Goal: Task Accomplishment & Management: Complete application form

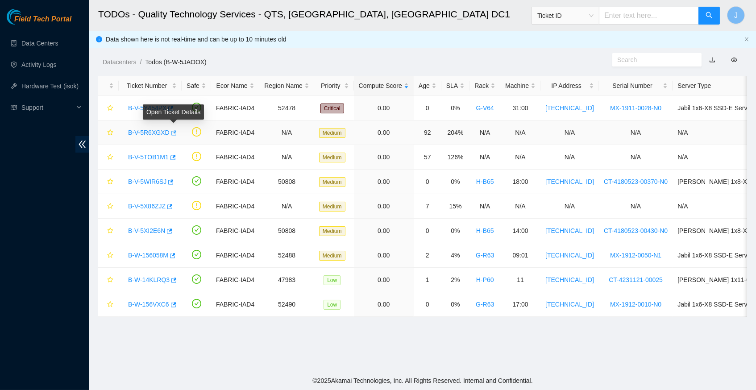
click at [176, 132] on icon "button" at bounding box center [173, 133] width 6 height 6
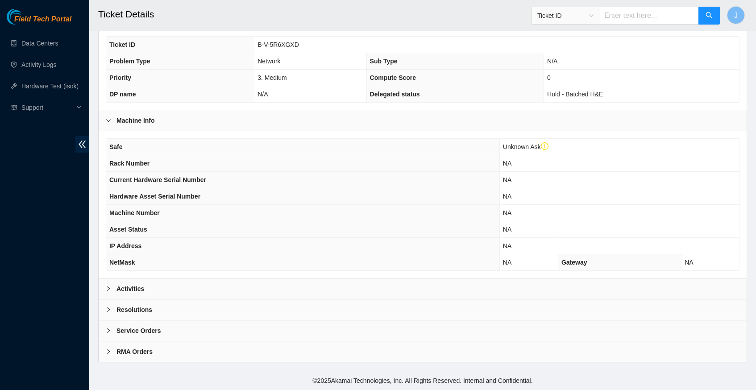
scroll to position [223, 0]
click at [112, 290] on div at bounding box center [111, 289] width 11 height 10
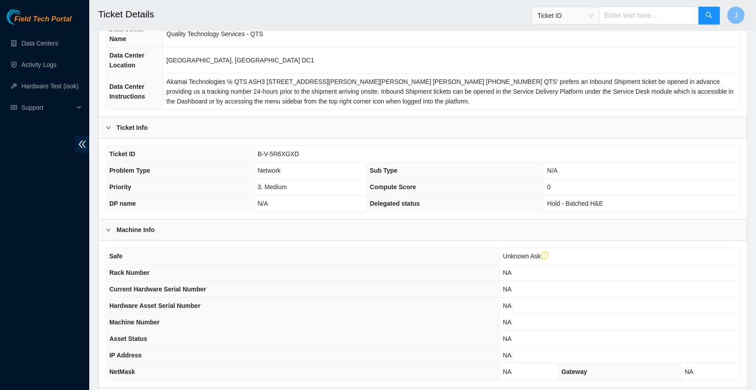
scroll to position [103, 0]
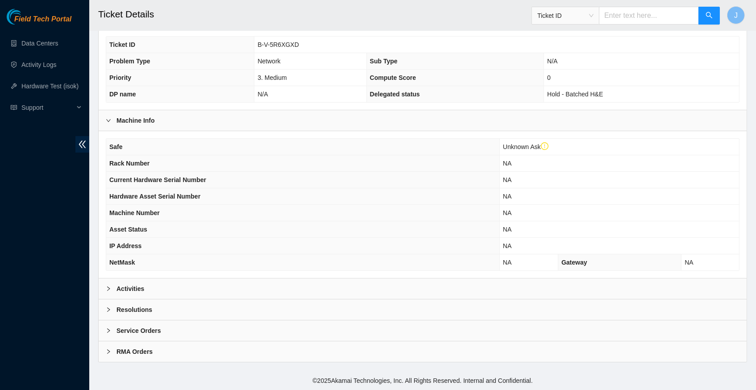
scroll to position [223, 0]
click at [111, 290] on icon "right" at bounding box center [108, 288] width 5 height 5
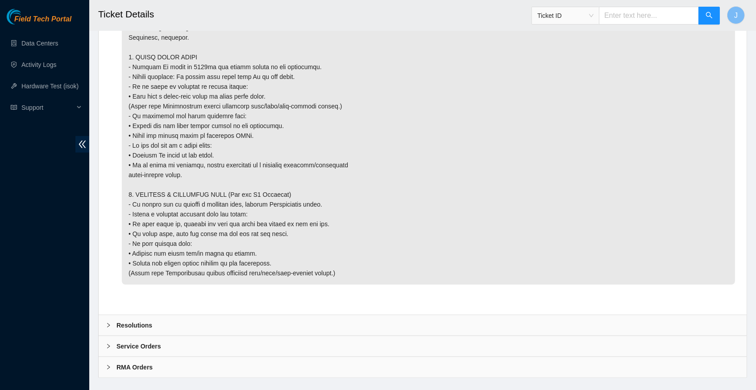
scroll to position [1226, 0]
click at [107, 323] on icon "right" at bounding box center [108, 325] width 5 height 5
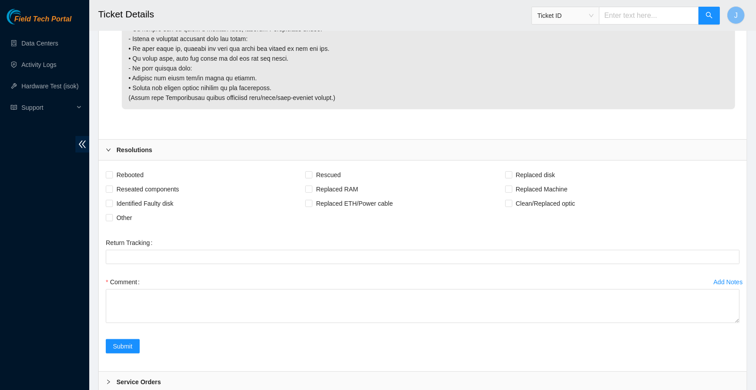
scroll to position [1410, 0]
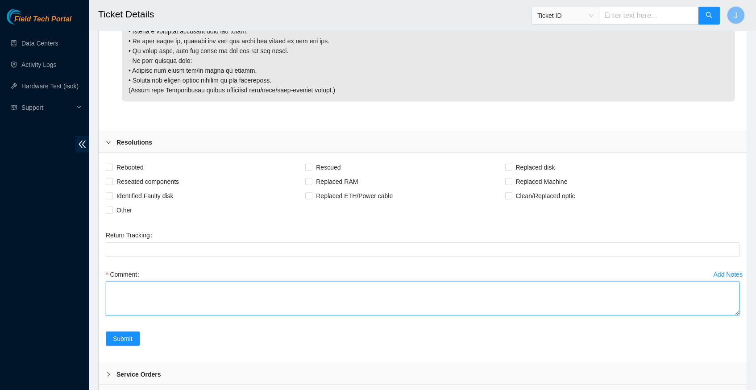
click at [155, 281] on textarea "Comment" at bounding box center [422, 298] width 633 height 34
type textarea "v"
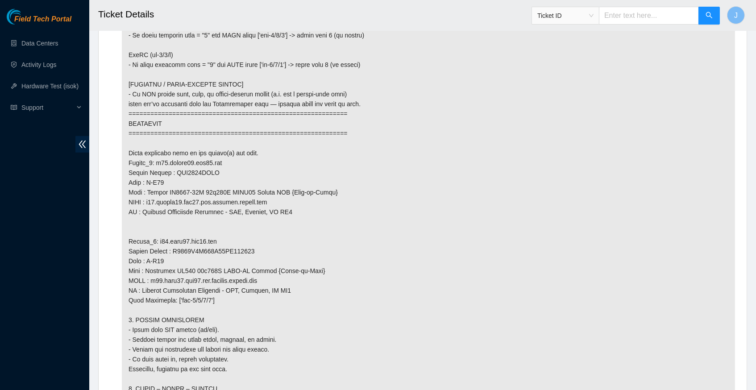
scroll to position [818, 0]
drag, startPoint x: 158, startPoint y: 157, endPoint x: 229, endPoint y: 159, distance: 71.4
click at [229, 159] on p at bounding box center [428, 210] width 613 height 965
copy p "r02.border01.iad04.fab"
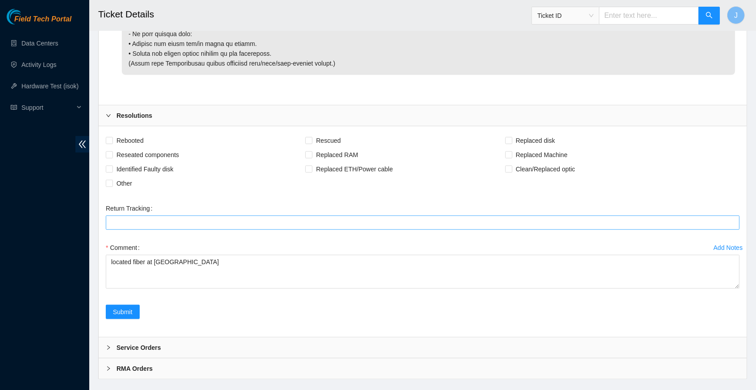
scroll to position [1435, 0]
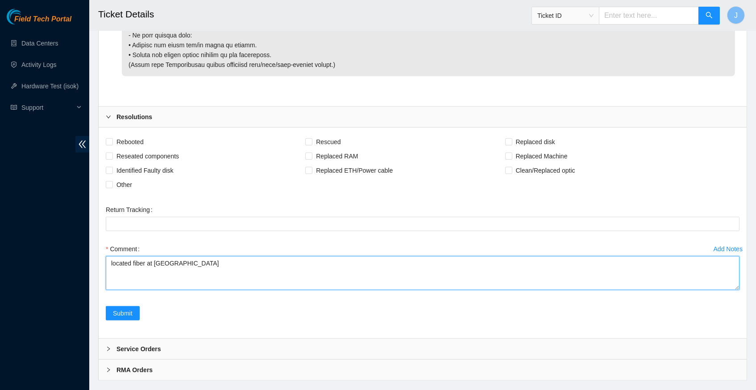
click at [190, 256] on textarea "located fiber at port 63" at bounding box center [422, 273] width 633 height 34
paste textarea "r02.border01.iad04.fab"
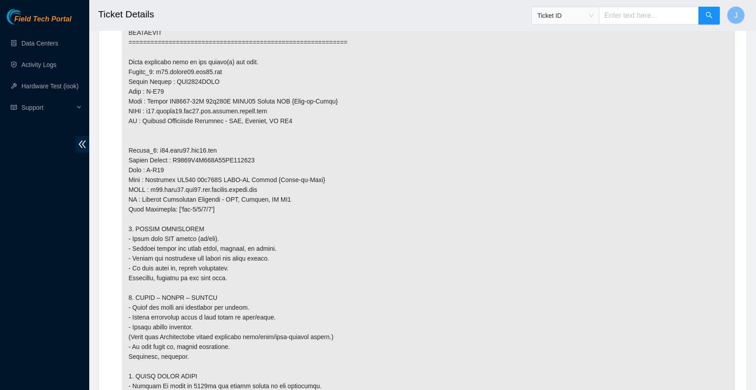
scroll to position [906, 0]
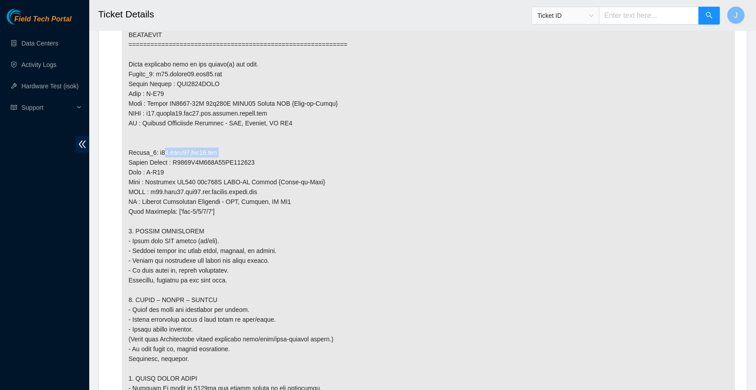
drag, startPoint x: 159, startPoint y: 145, endPoint x: 230, endPoint y: 144, distance: 71.4
click at [230, 144] on p at bounding box center [428, 122] width 613 height 965
copy p "r01.stem01.iad04.fab"
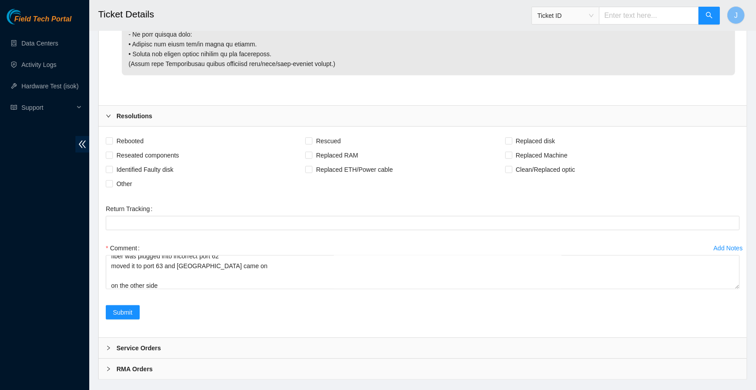
scroll to position [1435, 0]
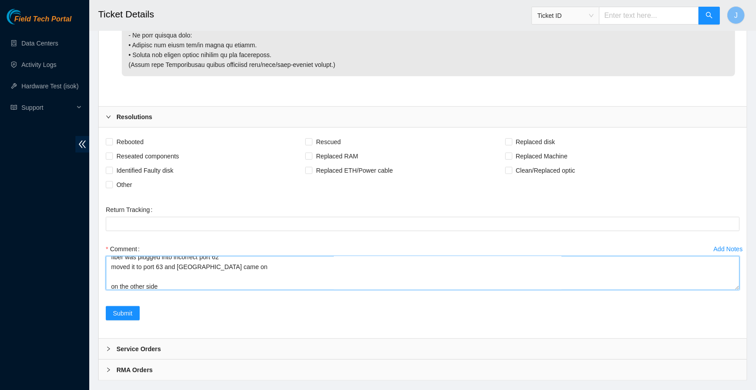
click at [190, 269] on textarea "located fiber at port 63 for r02.border01.iad04.fab fiber was plugged into inco…" at bounding box center [422, 273] width 633 height 34
paste textarea "r01.stem01.iad04.fab"
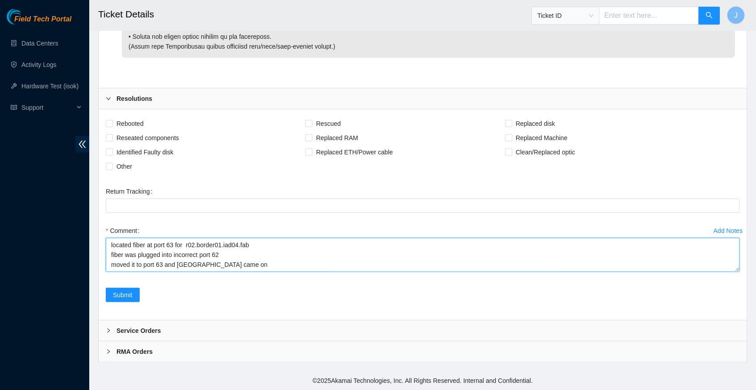
scroll to position [1552, 0]
click at [220, 238] on textarea "located fiber at port 63 for r02.border01.iad04.fab fiber was plugged into inco…" at bounding box center [422, 255] width 633 height 34
click at [191, 238] on textarea "located fiber at port 63 for r02.border01.iad04.fab fiber was plugged into inco…" at bounding box center [422, 255] width 633 height 34
click at [276, 238] on textarea "located fiber at port 63 for r02.border01.iad04.fab fiber was plugged into inco…" at bounding box center [422, 255] width 633 height 34
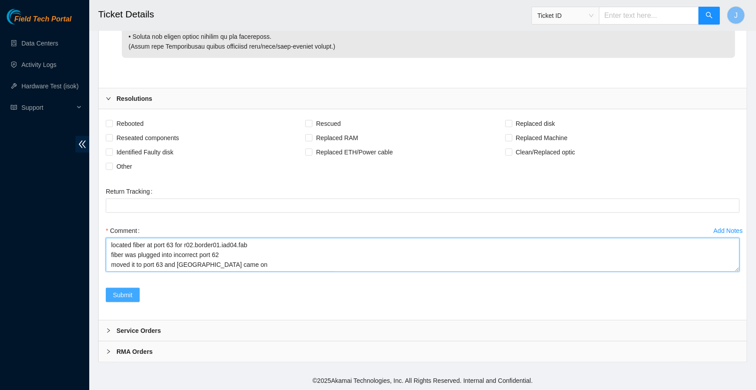
type textarea "located fiber at port 63 for r02.border01.iad04.fab fiber was plugged into inco…"
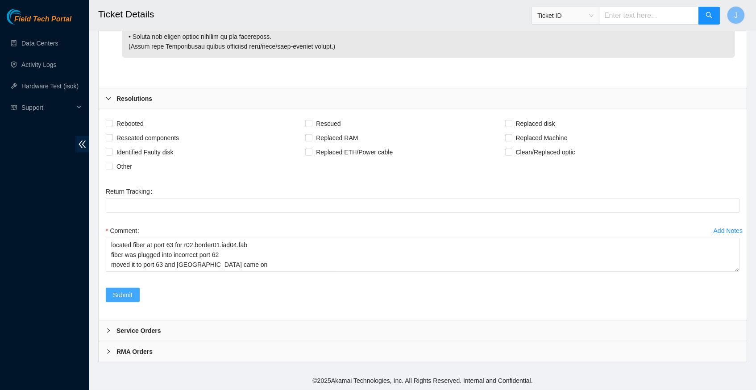
click at [128, 300] on span "Submit" at bounding box center [123, 295] width 20 height 10
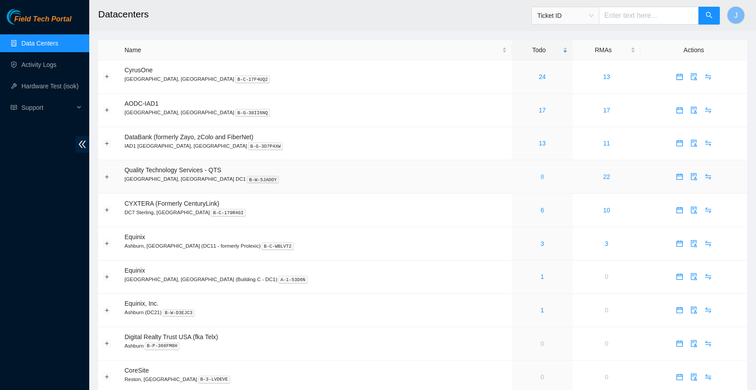
click at [540, 174] on link "8" at bounding box center [542, 176] width 4 height 7
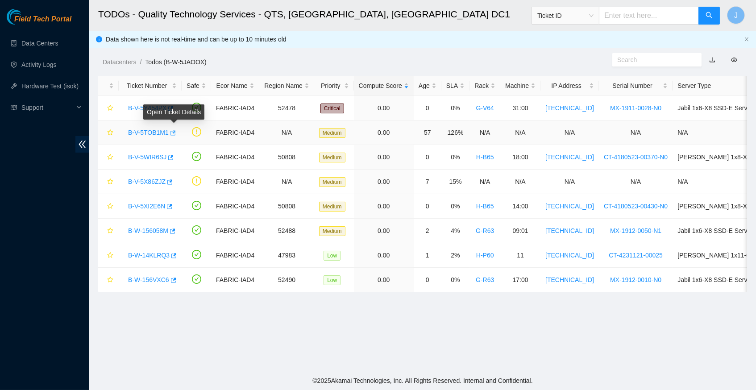
click at [175, 132] on icon "button" at bounding box center [172, 133] width 6 height 6
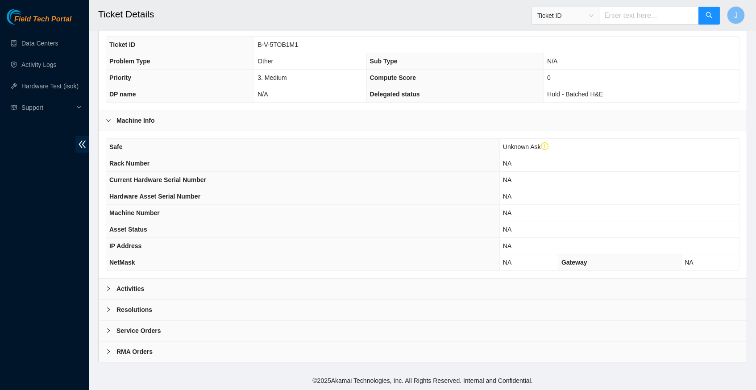
scroll to position [223, 0]
click at [108, 288] on icon "right" at bounding box center [108, 288] width 5 height 5
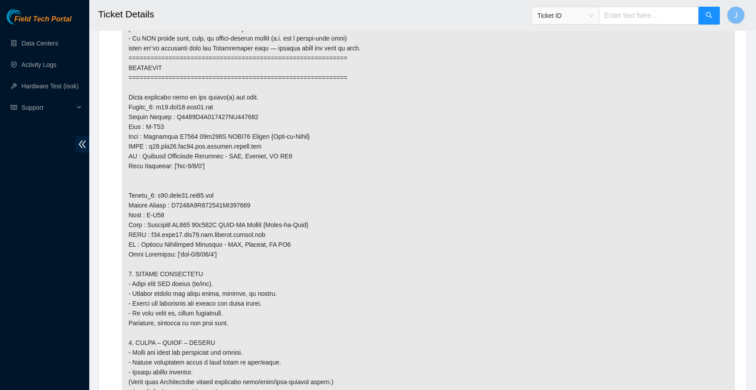
scroll to position [873, 0]
click at [108, 288] on div "Todo added by [PERSON_NAME] on [DATE] 05:40" at bounding box center [422, 163] width 633 height 1015
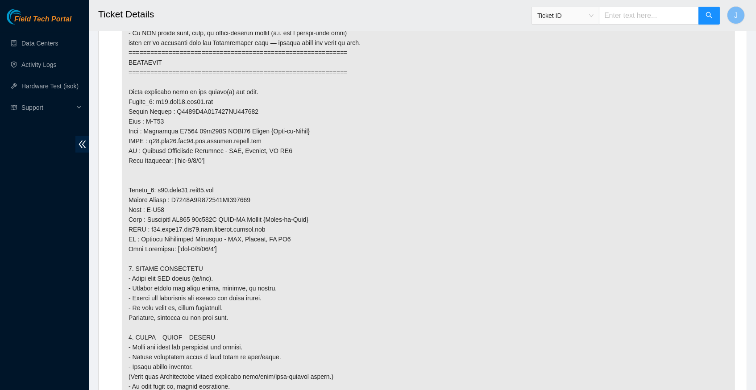
scroll to position [878, 0]
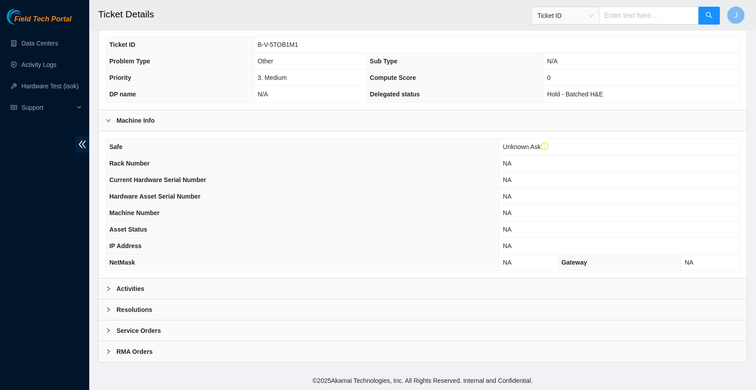
scroll to position [223, 0]
click at [109, 288] on icon "right" at bounding box center [108, 288] width 5 height 5
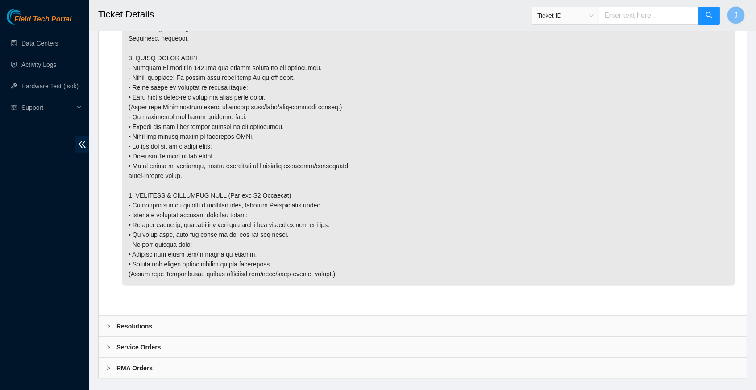
scroll to position [1236, 0]
click at [109, 324] on icon "right" at bounding box center [108, 326] width 5 height 5
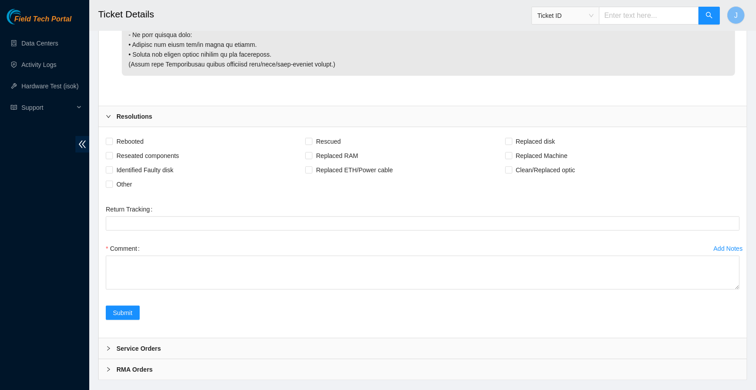
scroll to position [1445, 0]
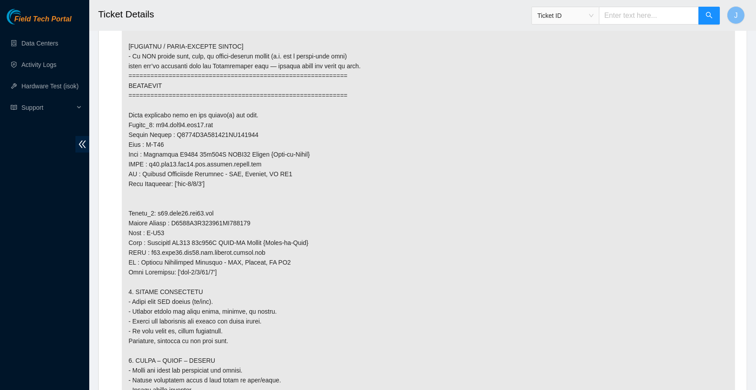
scroll to position [856, 0]
drag, startPoint x: 158, startPoint y: 118, endPoint x: 219, endPoint y: 118, distance: 60.7
click at [219, 118] on p at bounding box center [428, 177] width 613 height 975
copy p "r03.tor02.iad04.fab"
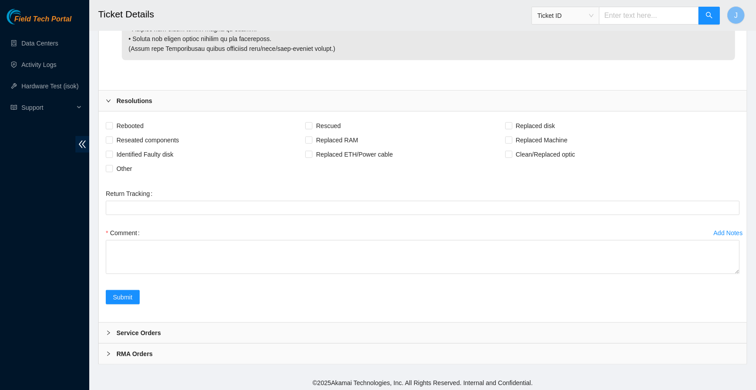
scroll to position [1462, 0]
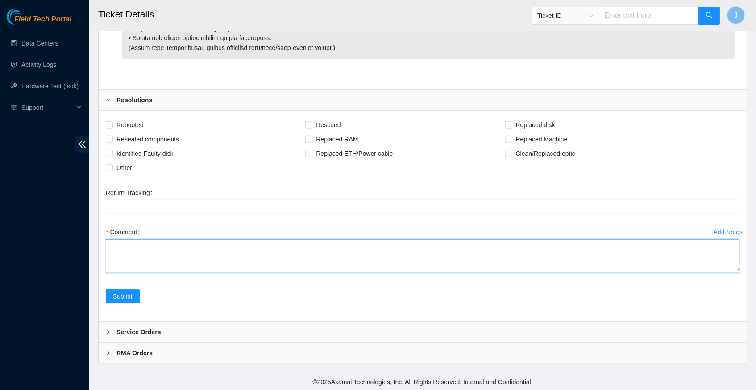
click at [170, 244] on textarea "Comment" at bounding box center [422, 256] width 633 height 34
paste textarea "r03.tor02.iad04.fab"
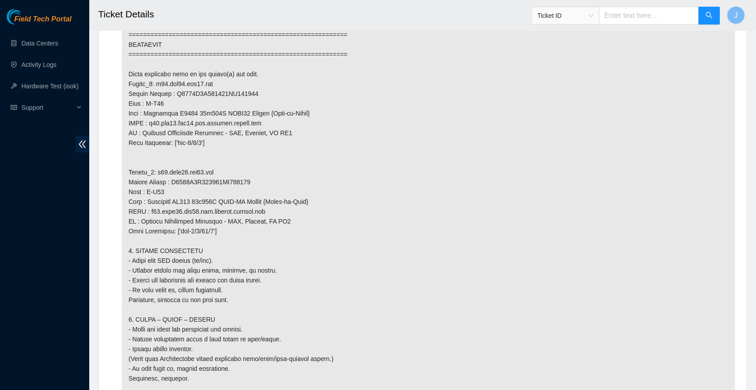
scroll to position [897, 0]
drag, startPoint x: 158, startPoint y: 162, endPoint x: 225, endPoint y: 158, distance: 67.0
click at [225, 158] on p at bounding box center [428, 136] width 613 height 975
copy p "r01.leaf02.iad04.fab"
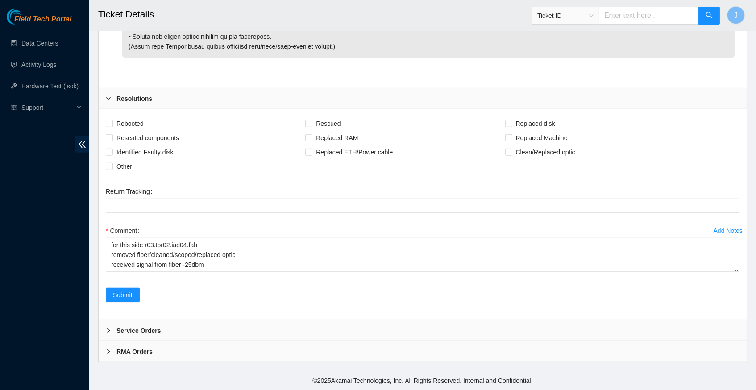
scroll to position [1499, 0]
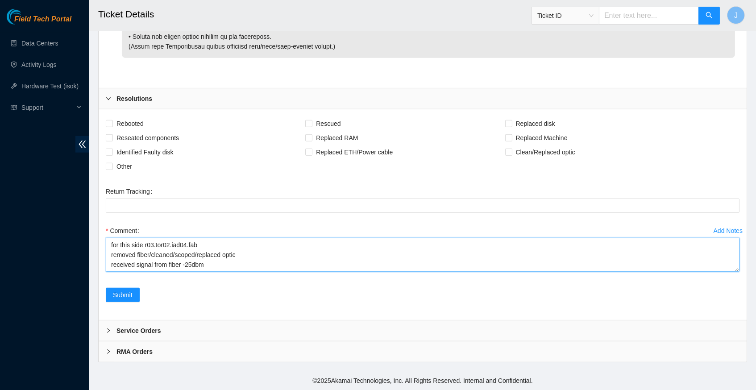
click at [192, 244] on textarea "for this side r03.tor02.iad04.fab removed fiber/cleaned/scoped/replaced optic r…" at bounding box center [422, 255] width 633 height 34
paste textarea "r01.leaf02.iad04.fab"
click at [180, 238] on textarea "for this side r03.tor02.iad04.fab removed fiber/cleaned/scoped/replaced optic r…" at bounding box center [422, 255] width 633 height 34
drag, startPoint x: 186, startPoint y: 240, endPoint x: 157, endPoint y: 242, distance: 29.9
click at [157, 242] on textarea "for this side r03.tor02.iad04.fab removed fiber/cleaned/scoped/replaced optic r…" at bounding box center [422, 255] width 633 height 34
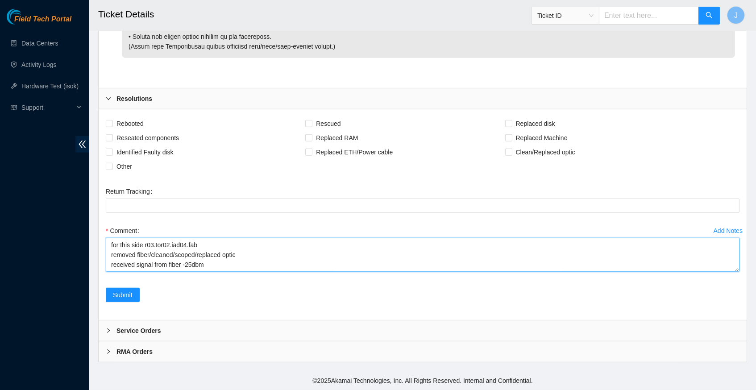
scroll to position [1590, 0]
type textarea "for this side r03.tor02.iad04.fab removed fiber/cleaned/scoped/replaced optic r…"
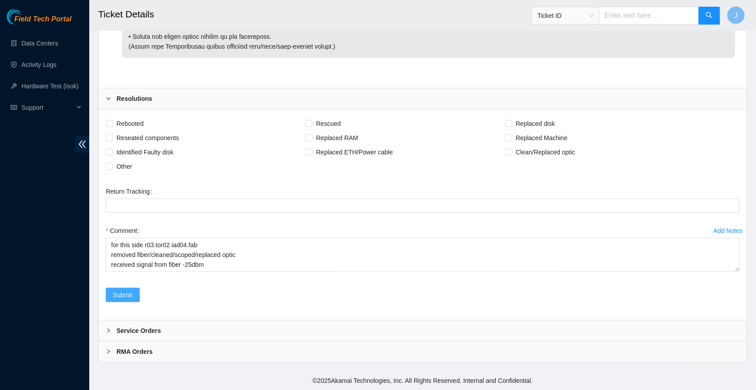
click at [123, 298] on span "Submit" at bounding box center [123, 295] width 20 height 10
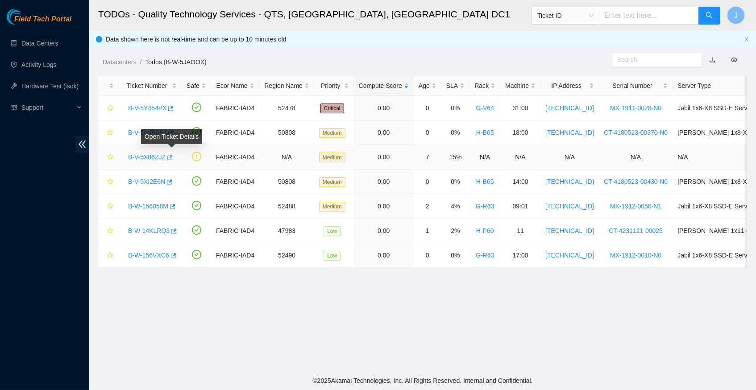
click at [173, 156] on icon "button" at bounding box center [169, 157] width 5 height 5
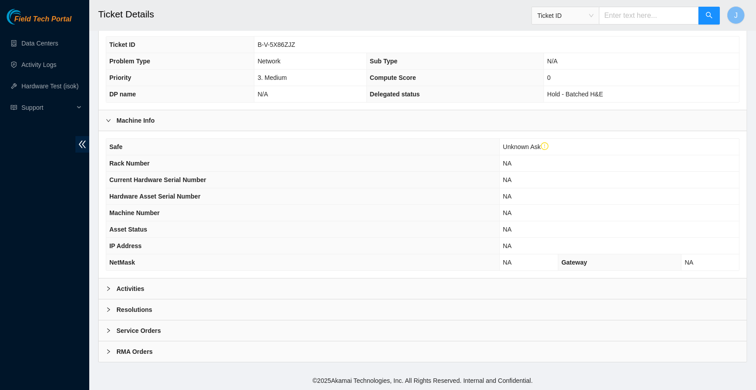
scroll to position [223, 0]
click at [108, 291] on icon "right" at bounding box center [108, 288] width 5 height 5
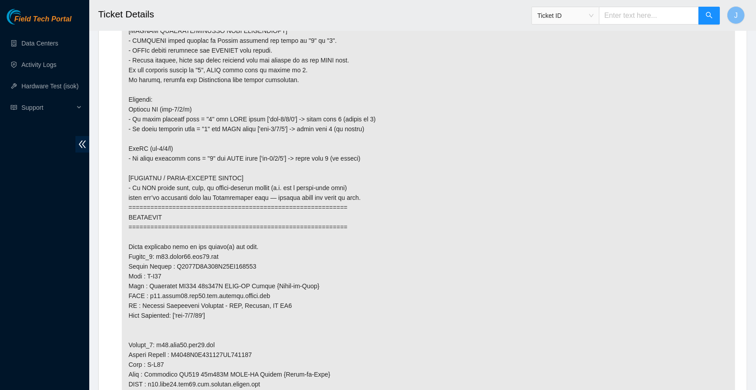
scroll to position [718, 0]
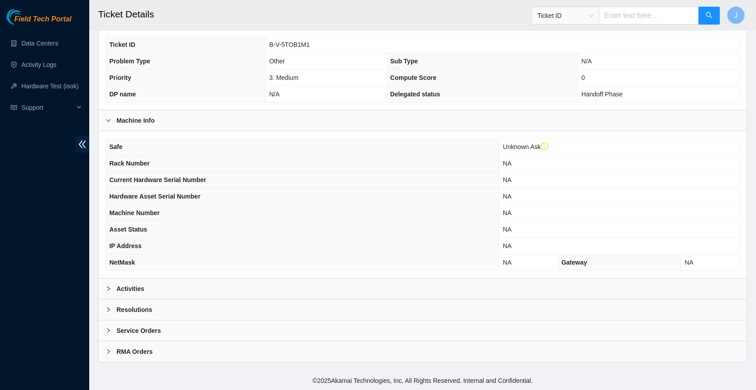
scroll to position [223, 0]
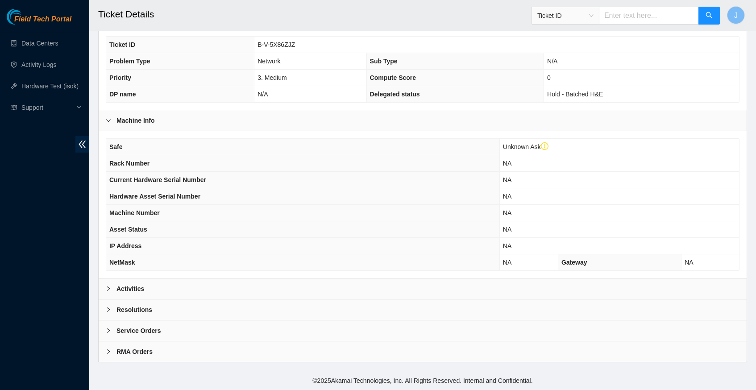
scroll to position [223, 0]
click at [111, 288] on icon "right" at bounding box center [108, 288] width 5 height 5
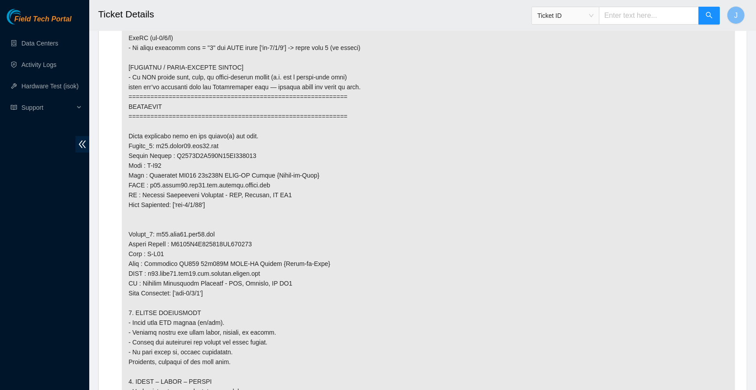
scroll to position [829, 0]
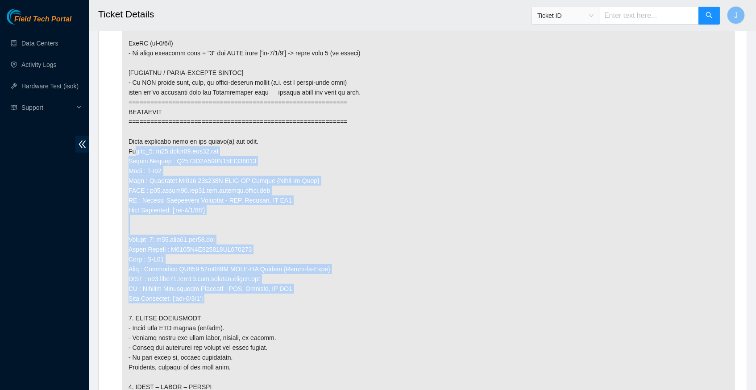
drag, startPoint x: 223, startPoint y: 289, endPoint x: 127, endPoint y: 147, distance: 172.1
click at [127, 147] on p at bounding box center [428, 205] width 613 height 975
copy p "Router_1: r01.spine01.iad04.fab Serial Number : R3240F2B162A27AK200311 Rack : H…"
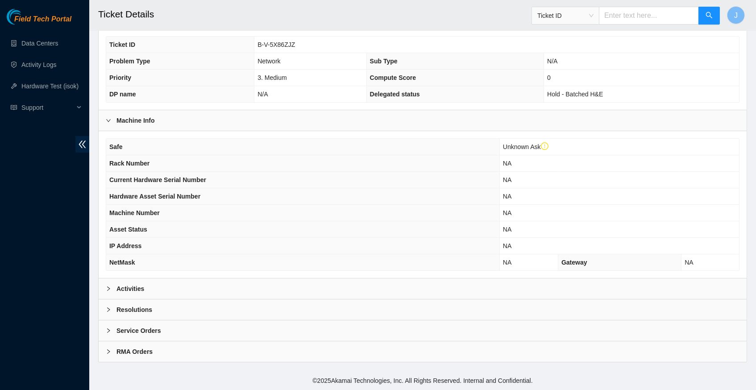
scroll to position [223, 0]
click at [110, 290] on icon "right" at bounding box center [108, 288] width 5 height 5
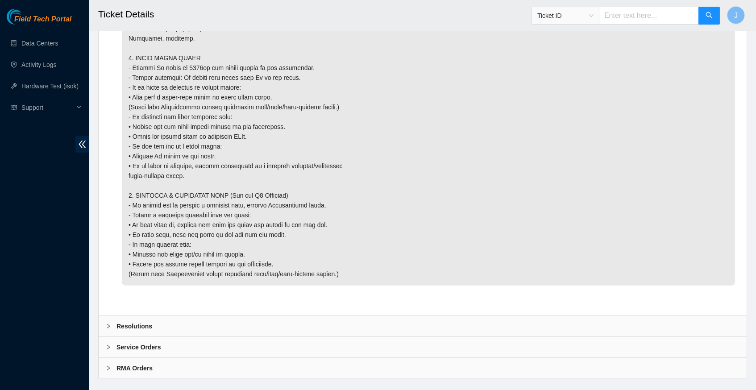
scroll to position [1236, 0]
click at [108, 324] on icon "right" at bounding box center [108, 326] width 5 height 5
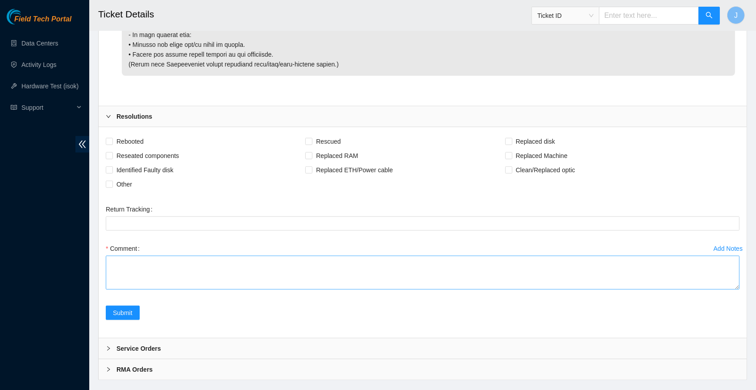
scroll to position [1445, 0]
click at [141, 256] on textarea "Comment" at bounding box center [422, 273] width 633 height 34
paste textarea "Router_1: r01.spine01.iad04.fab Serial Number : R3240F2B162A27AK200311 Rack : H…"
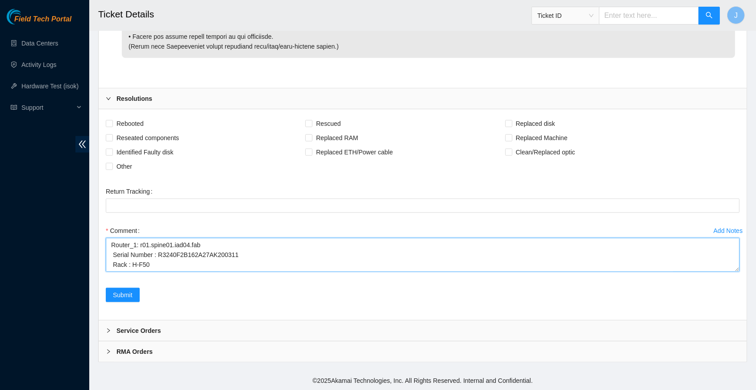
scroll to position [1593, 0]
click at [245, 238] on textarea "Router_1: r01.spine01.iad04.fab Serial Number : R3240F2B162A27AK200311 Rack : H…" at bounding box center [422, 255] width 633 height 34
type textarea "Router_1: r01.spine01.iad04.fab Serial Number : R3240F2B162A27AK200311 Rack : H…"
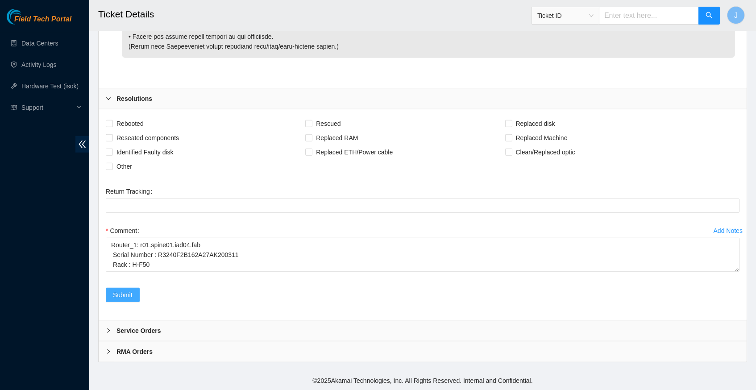
click at [132, 299] on span "Submit" at bounding box center [123, 295] width 20 height 10
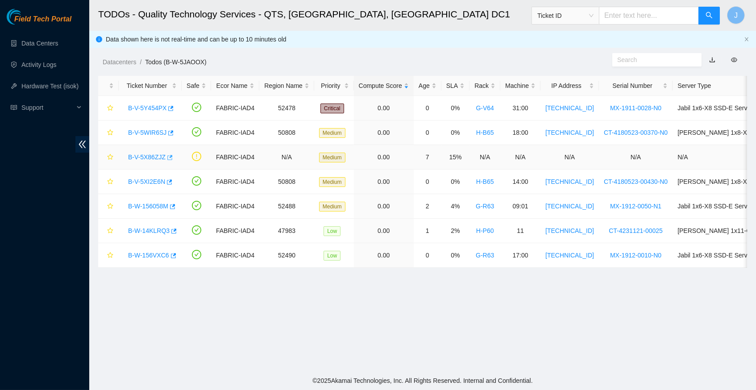
click at [172, 157] on icon "button" at bounding box center [169, 157] width 6 height 6
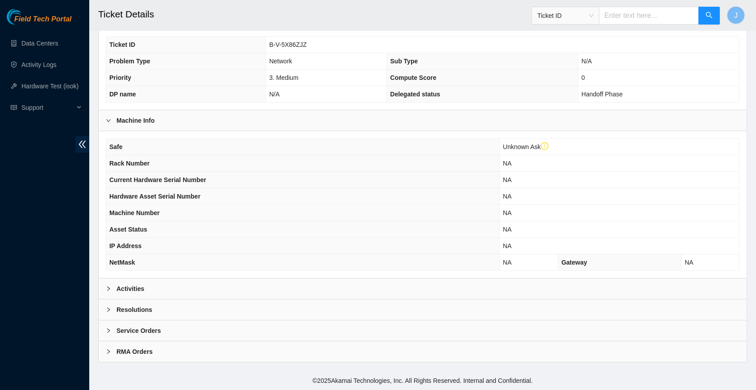
scroll to position [223, 0]
click at [112, 292] on div at bounding box center [111, 289] width 11 height 10
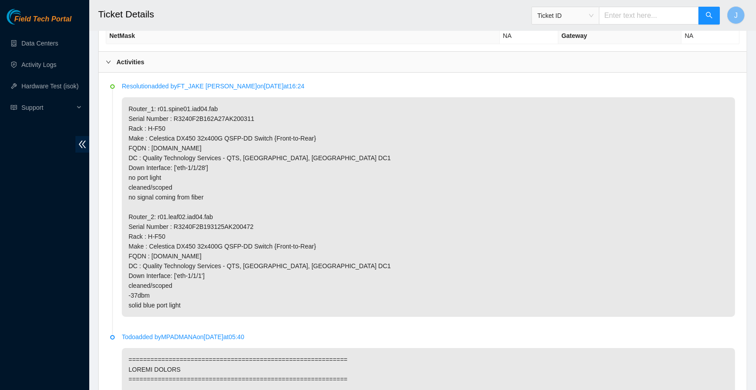
scroll to position [446, 0]
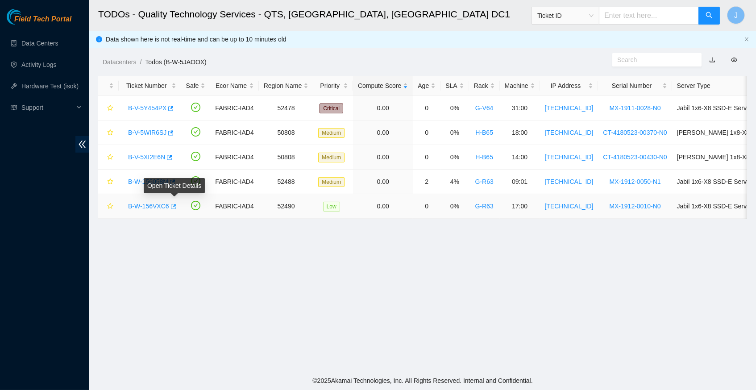
click at [176, 205] on icon "button" at bounding box center [173, 206] width 6 height 6
click at [59, 83] on link "Hardware Test (isok)" at bounding box center [49, 86] width 57 height 7
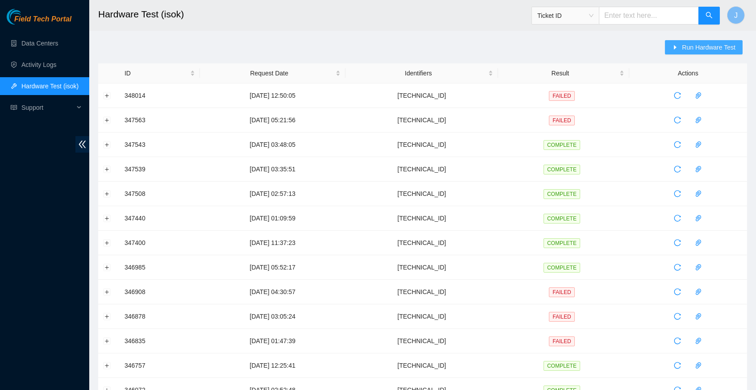
click at [683, 51] on span "Run Hardware Test" at bounding box center [709, 47] width 54 height 10
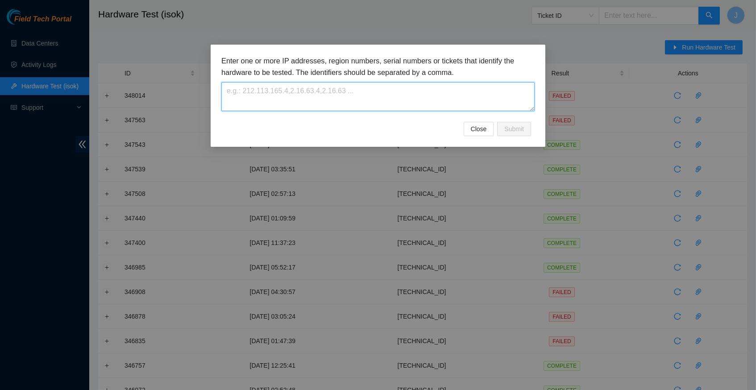
click at [257, 98] on textarea at bounding box center [377, 96] width 313 height 29
paste textarea "[TECHNICAL_ID]"
type textarea "[TECHNICAL_ID]"
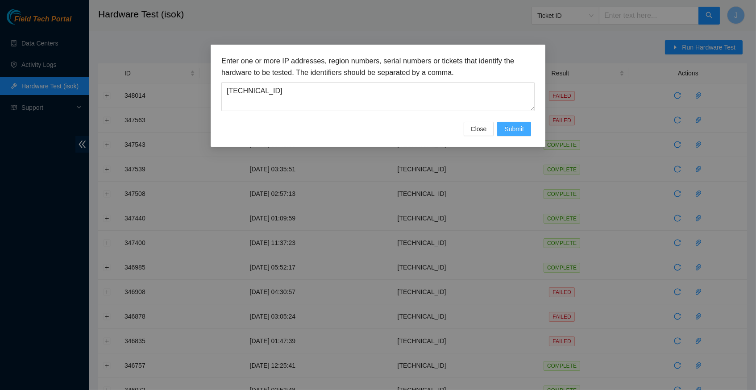
click at [508, 129] on span "Submit" at bounding box center [514, 129] width 20 height 10
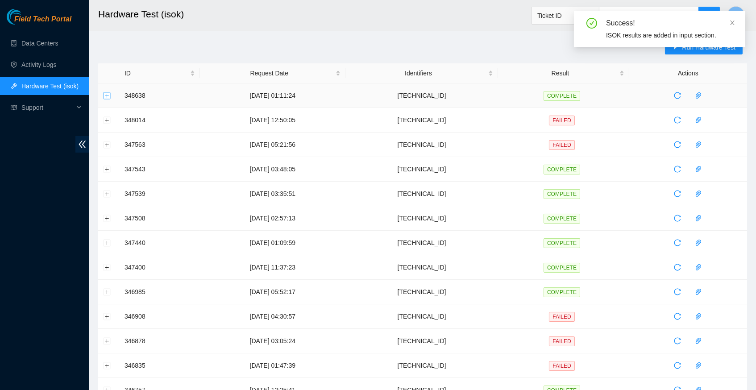
click at [108, 95] on button "Expand row" at bounding box center [106, 95] width 7 height 7
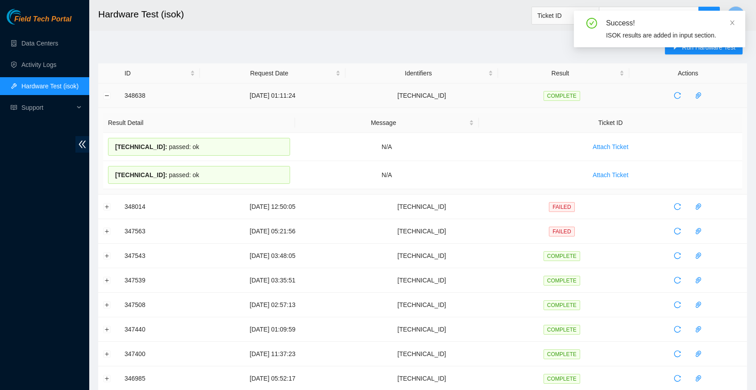
drag, startPoint x: 217, startPoint y: 177, endPoint x: 121, endPoint y: 97, distance: 125.1
click at [121, 97] on tbody "348638 09-10-2025 01:11:24 23.199.252.20 COMPLETE Result Detail Message Ticket …" at bounding box center [422, 371] width 649 height 577
copy tbody "348638 09-10-2025 01:11:24 23.199.252.20 COMPLETE Result Detail Message Ticket …"
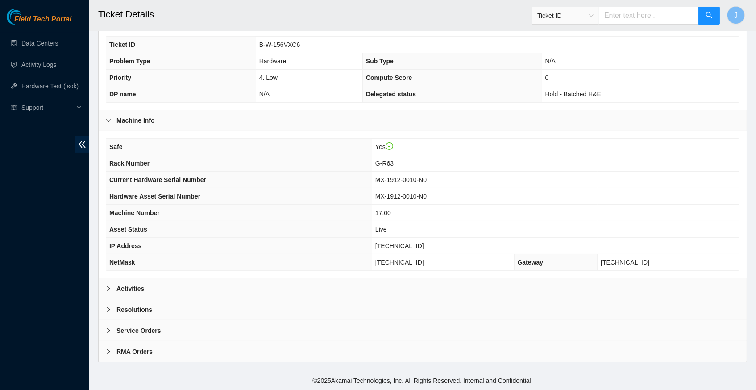
click at [108, 287] on icon "right" at bounding box center [108, 288] width 5 height 5
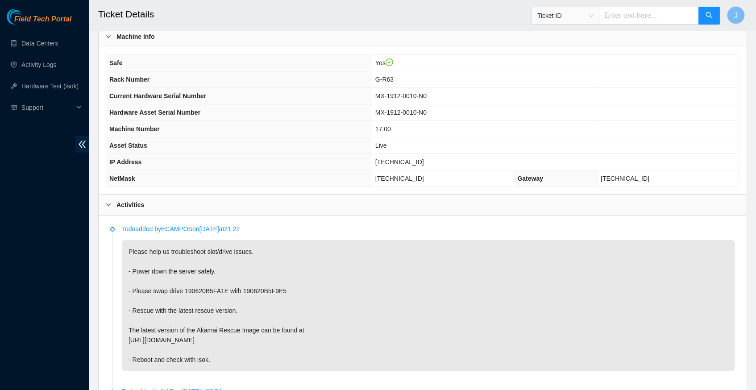
scroll to position [305, 0]
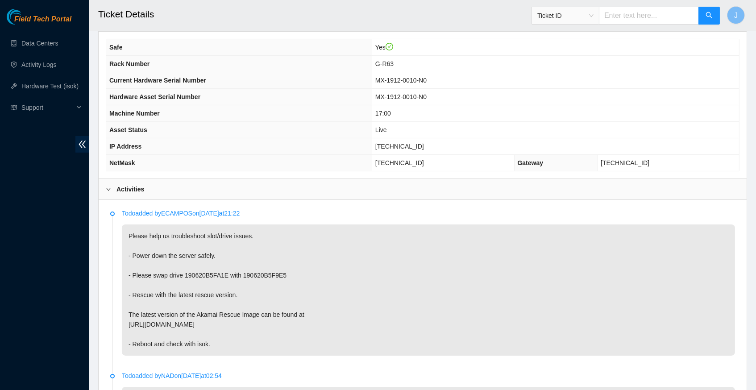
click at [340, 328] on p "Please help us troubleshoot slot/drive issues. - Power down the server safely. …" at bounding box center [428, 289] width 613 height 131
click at [402, 149] on span "23.199.252.20" at bounding box center [399, 146] width 49 height 7
copy span "23.199.252.20"
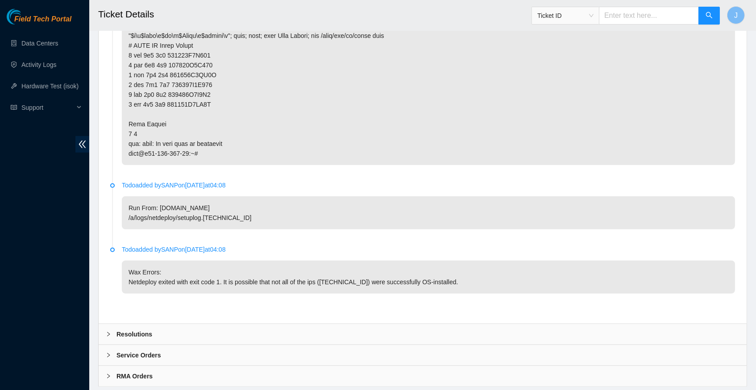
scroll to position [1390, 0]
click at [106, 332] on icon "right" at bounding box center [108, 334] width 5 height 5
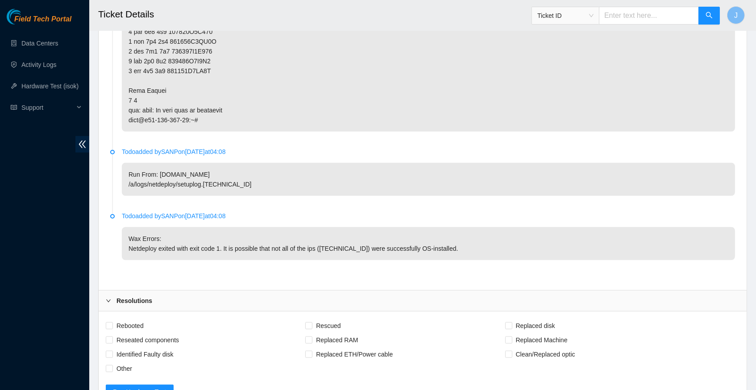
scroll to position [1490, 0]
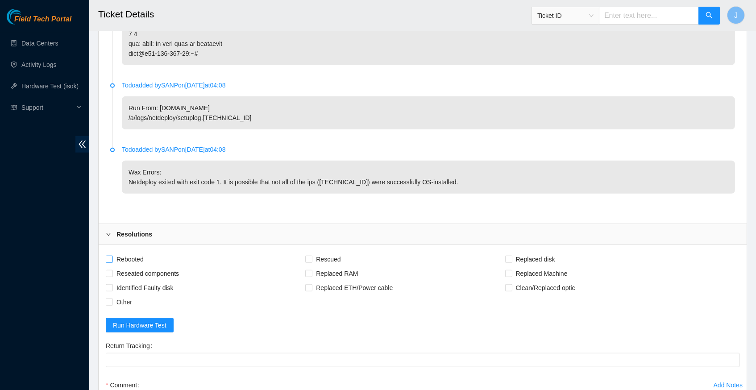
click at [109, 256] on input "Rebooted" at bounding box center [109, 259] width 6 height 6
checkbox input "true"
click at [311, 256] on input "Rescued" at bounding box center [308, 259] width 6 height 6
checkbox input "true"
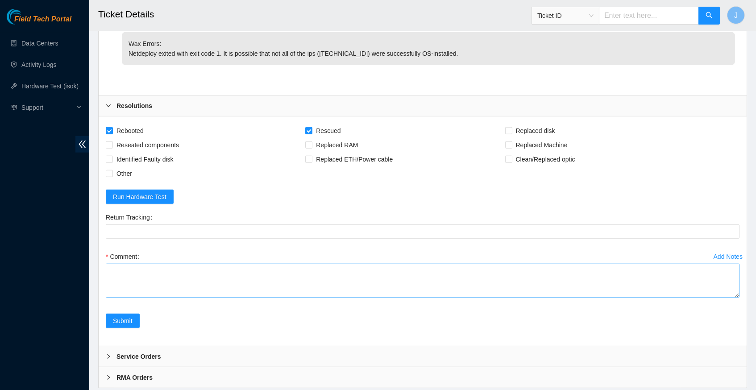
scroll to position [1618, 0]
click at [179, 264] on textarea "Comment" at bounding box center [422, 281] width 633 height 34
paste textarea "348638 09-10-2025 01:11:24 23.199.252.20 COMPLETE Result Detail Message Ticket …"
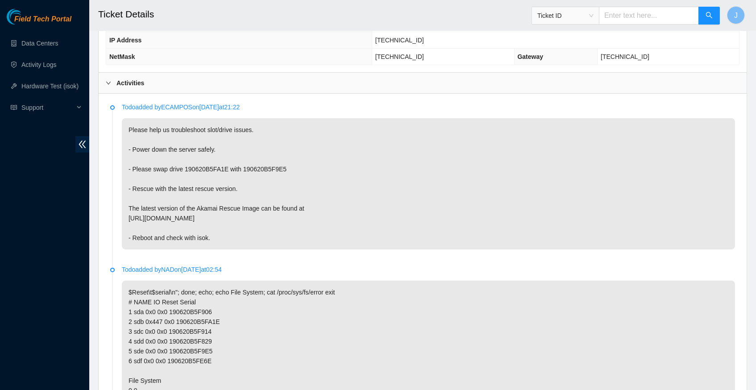
scroll to position [413, 0]
drag, startPoint x: 154, startPoint y: 168, endPoint x: 297, endPoint y: 166, distance: 142.8
click at [297, 166] on p "Please help us troubleshoot slot/drive issues. - Power down the server safely. …" at bounding box center [428, 182] width 613 height 131
copy p "swap drive 190620B5FA1E with 190620B5F9E5"
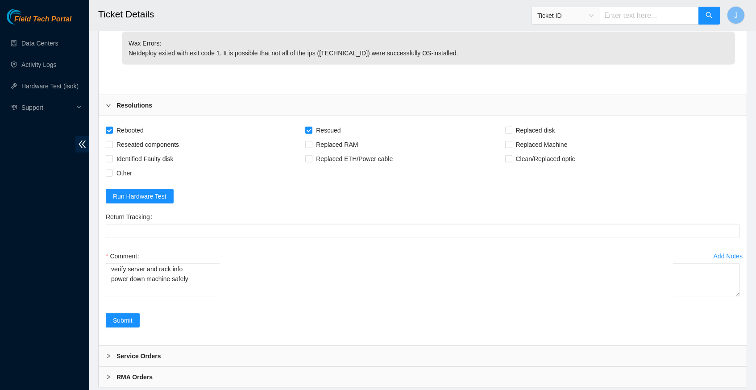
scroll to position [1618, 0]
click at [198, 264] on textarea "verify server and rack info power down machine safely 348638 09-10-2025 01:11:2…" at bounding box center [422, 281] width 633 height 34
paste textarea "swap drive 190620B5FA1E with 190620B5F9E5"
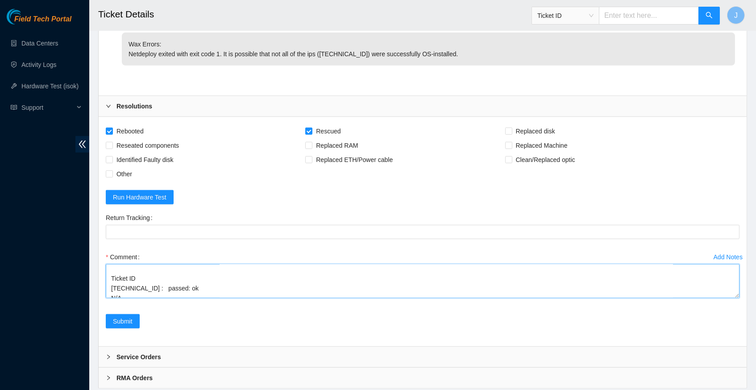
scroll to position [120, 0]
type textarea "verify server and rack info power down machine safely swap drive 190620B5FA1E w…"
click at [121, 314] on button "Submit" at bounding box center [123, 321] width 34 height 14
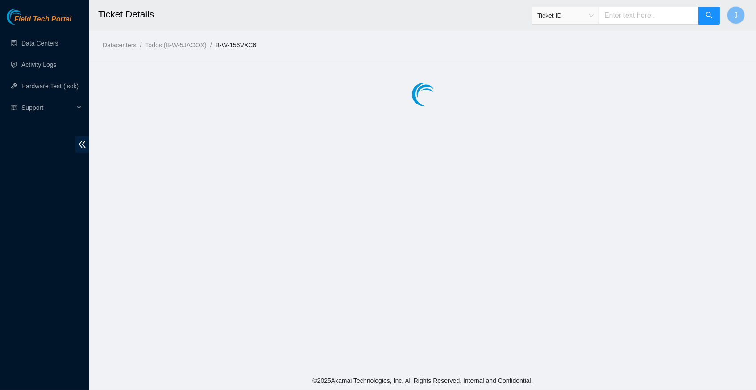
scroll to position [0, 0]
